Goal: Find specific page/section: Find specific page/section

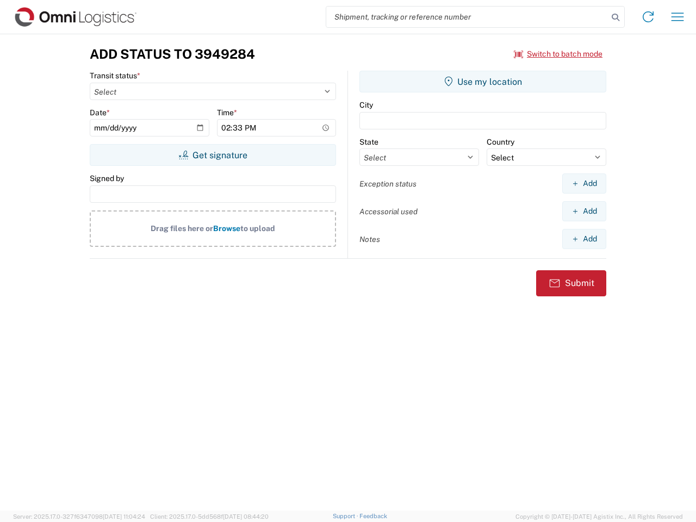
click at [467, 17] on input "search" at bounding box center [467, 17] width 282 height 21
click at [616, 17] on icon at bounding box center [615, 17] width 15 height 15
click at [648, 17] on icon at bounding box center [648, 16] width 17 height 17
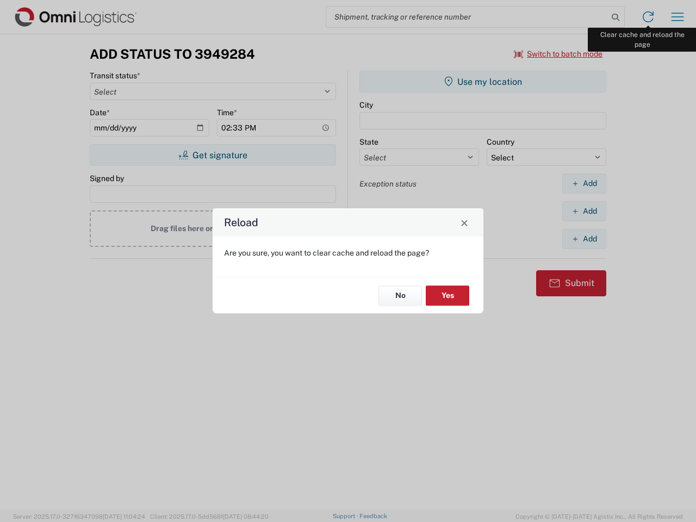
click at [678, 17] on div "Reload Are you sure, you want to clear cache and reload the page? No Yes" at bounding box center [348, 261] width 696 height 522
click at [558, 54] on div "Reload Are you sure, you want to clear cache and reload the page? No Yes" at bounding box center [348, 261] width 696 height 522
click at [213, 155] on div "Reload Are you sure, you want to clear cache and reload the page? No Yes" at bounding box center [348, 261] width 696 height 522
click at [483, 82] on div "Reload Are you sure, you want to clear cache and reload the page? No Yes" at bounding box center [348, 261] width 696 height 522
click at [584, 183] on div "Reload Are you sure, you want to clear cache and reload the page? No Yes" at bounding box center [348, 261] width 696 height 522
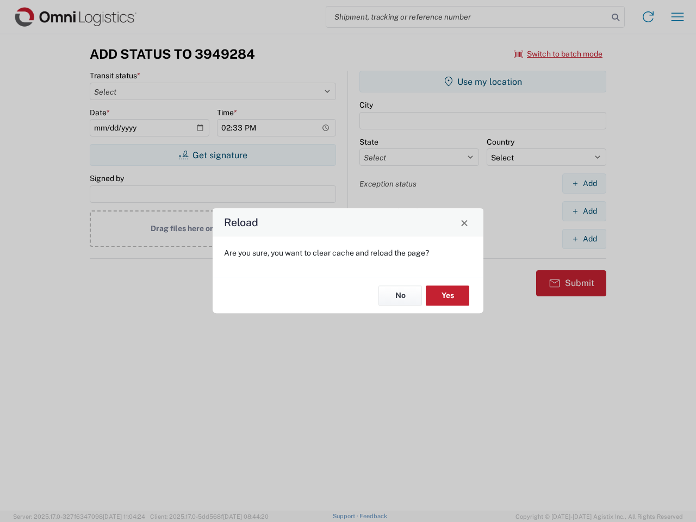
click at [584, 211] on div "Reload Are you sure, you want to clear cache and reload the page? No Yes" at bounding box center [348, 261] width 696 height 522
click at [584, 239] on div "Reload Are you sure, you want to clear cache and reload the page? No Yes" at bounding box center [348, 261] width 696 height 522
